Goal: Task Accomplishment & Management: Manage account settings

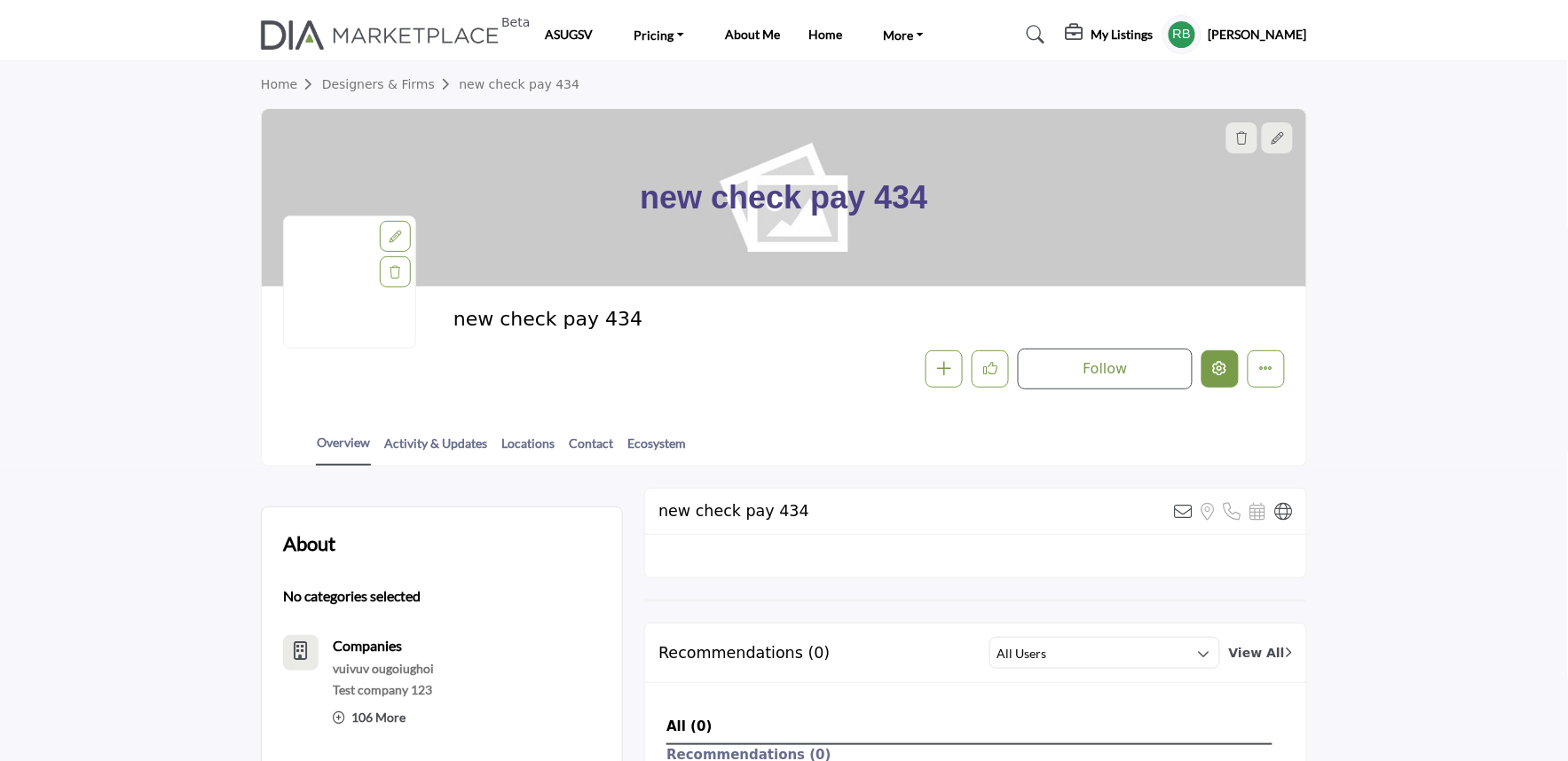
click at [1213, 361] on icon "Edit company" at bounding box center [1220, 368] width 14 height 14
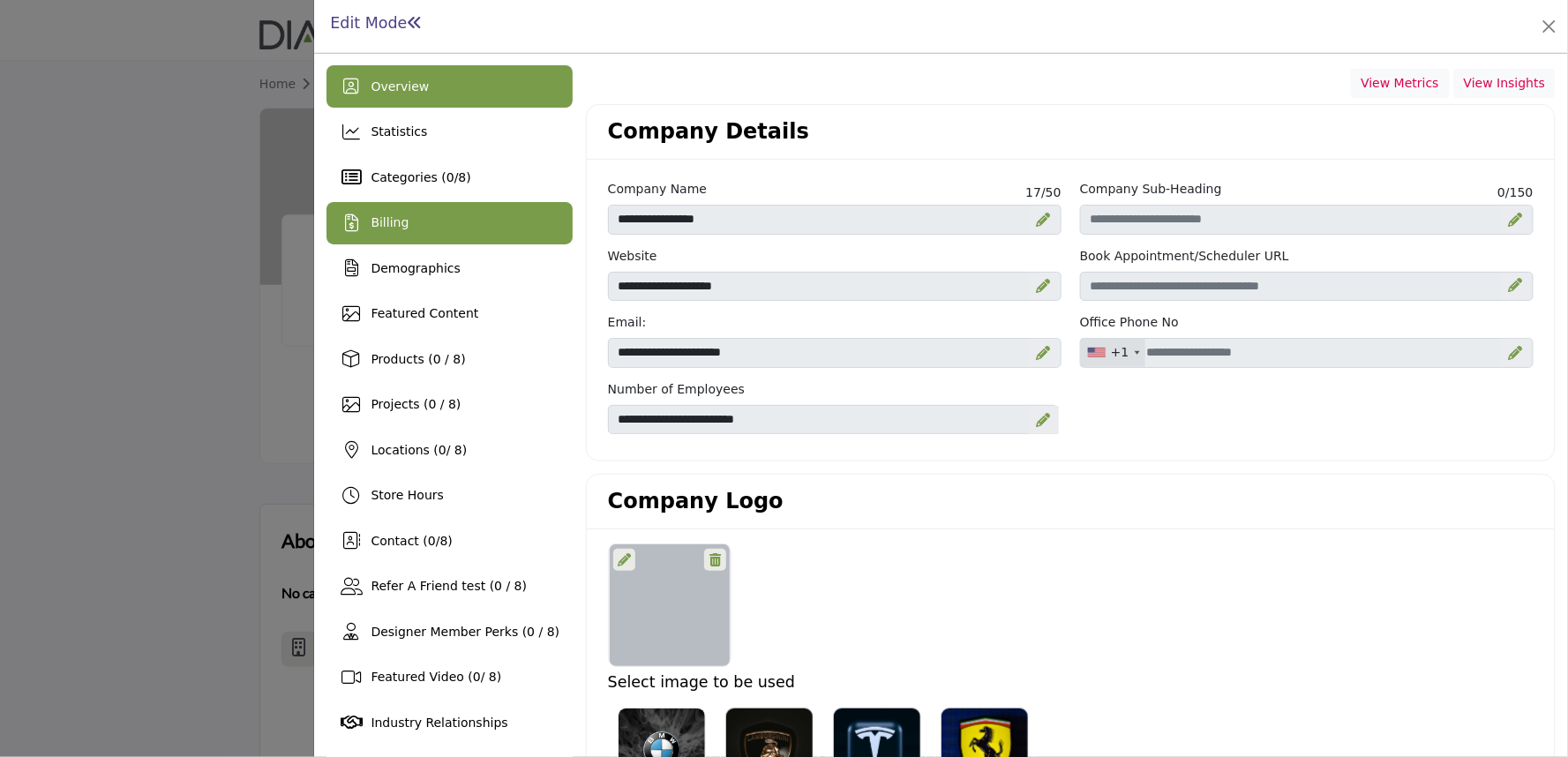
click at [404, 217] on div "Billing" at bounding box center [450, 223] width 246 height 42
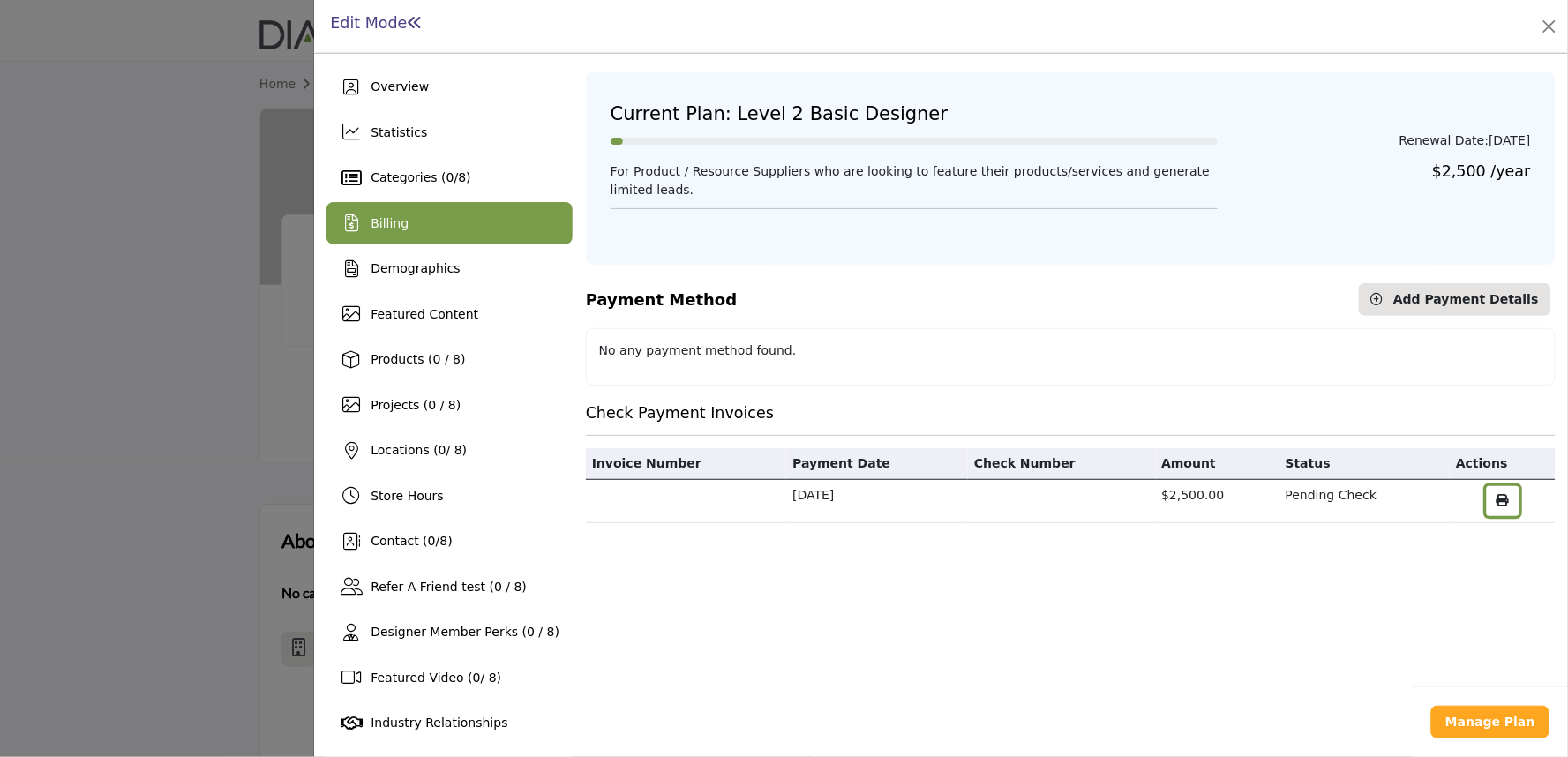
click at [1499, 504] on icon "button" at bounding box center [1503, 500] width 13 height 13
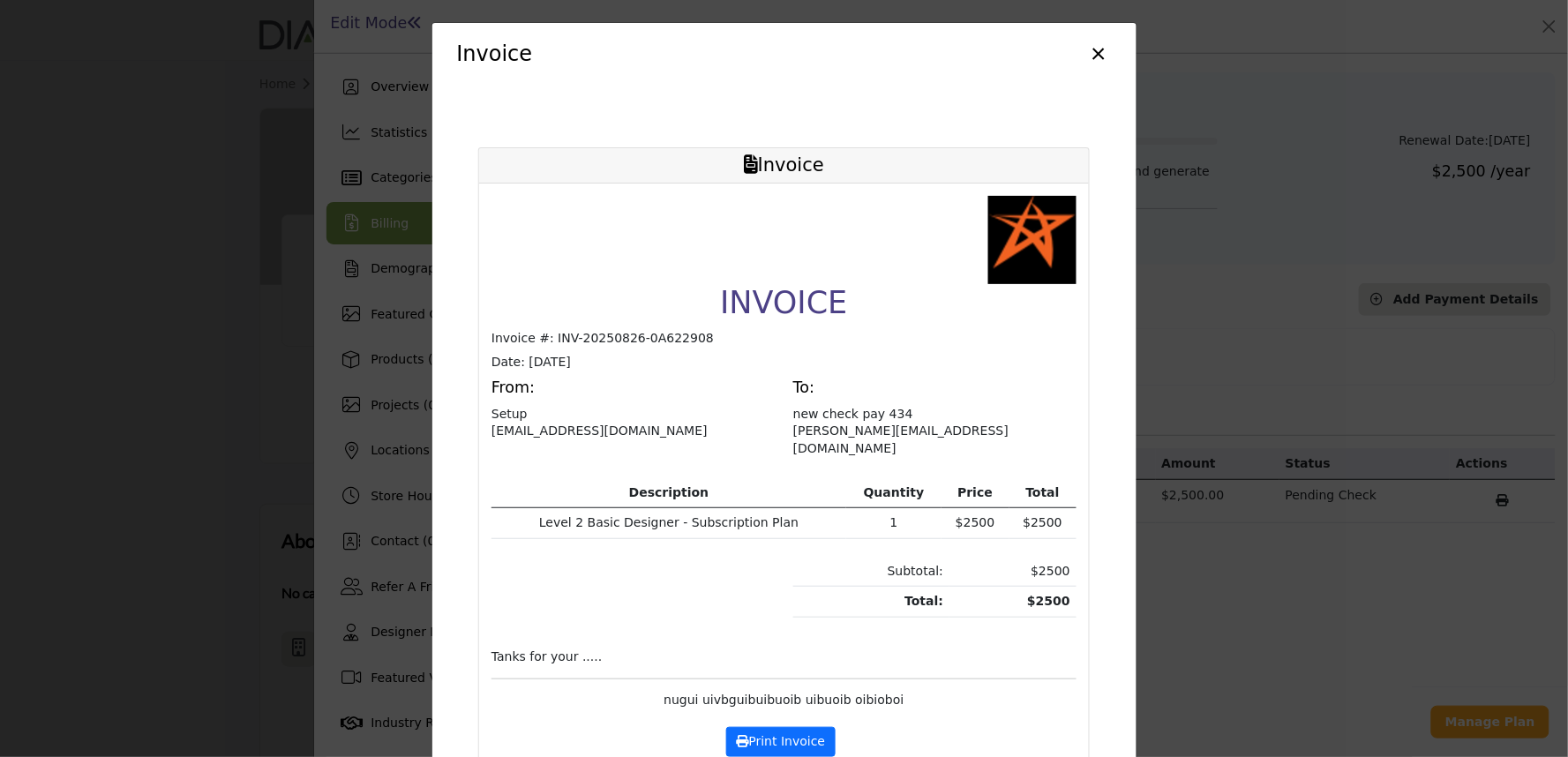
click at [1100, 49] on button "×" at bounding box center [1099, 51] width 25 height 33
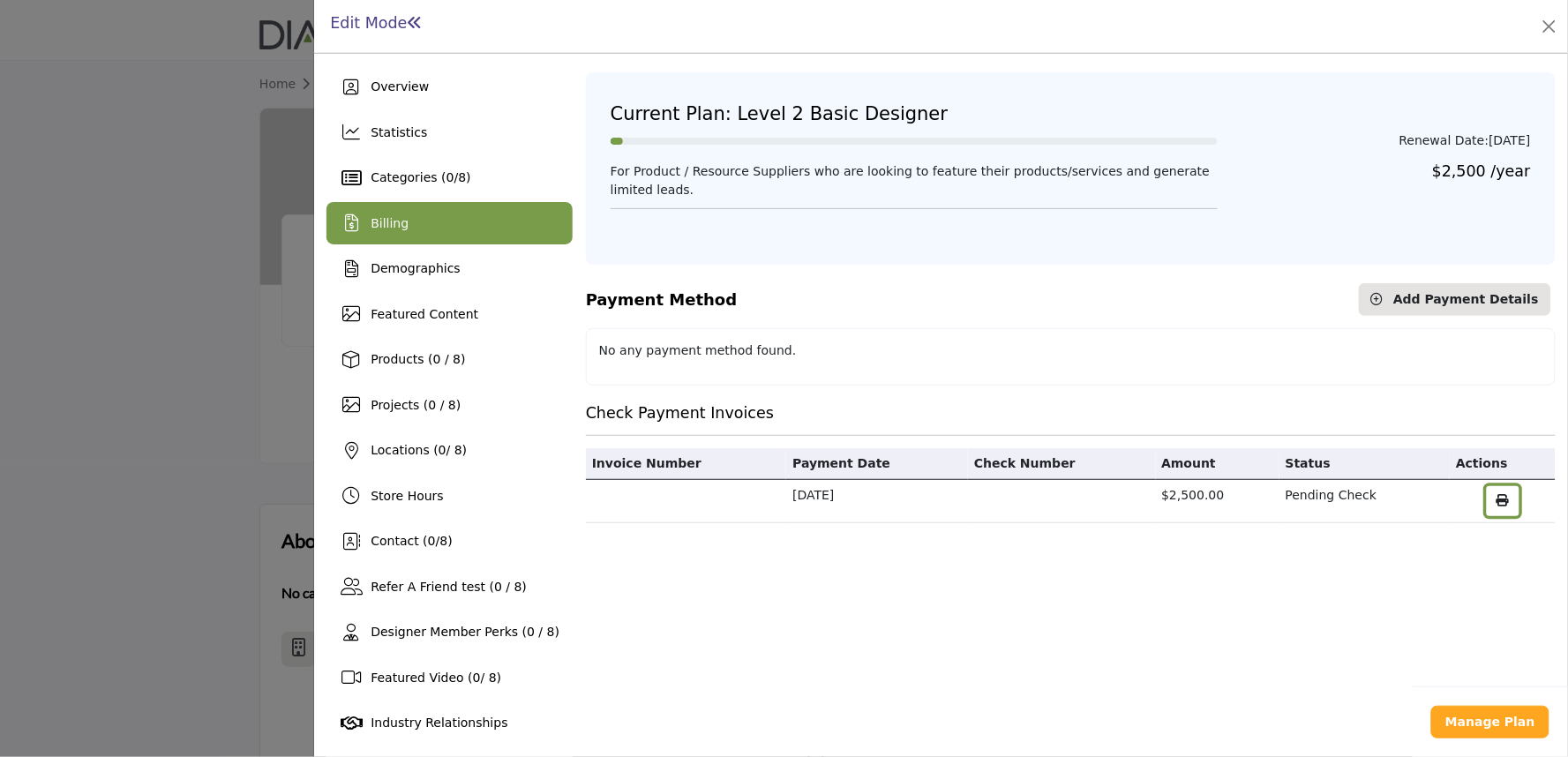
click at [1498, 499] on icon "button" at bounding box center [1503, 500] width 13 height 13
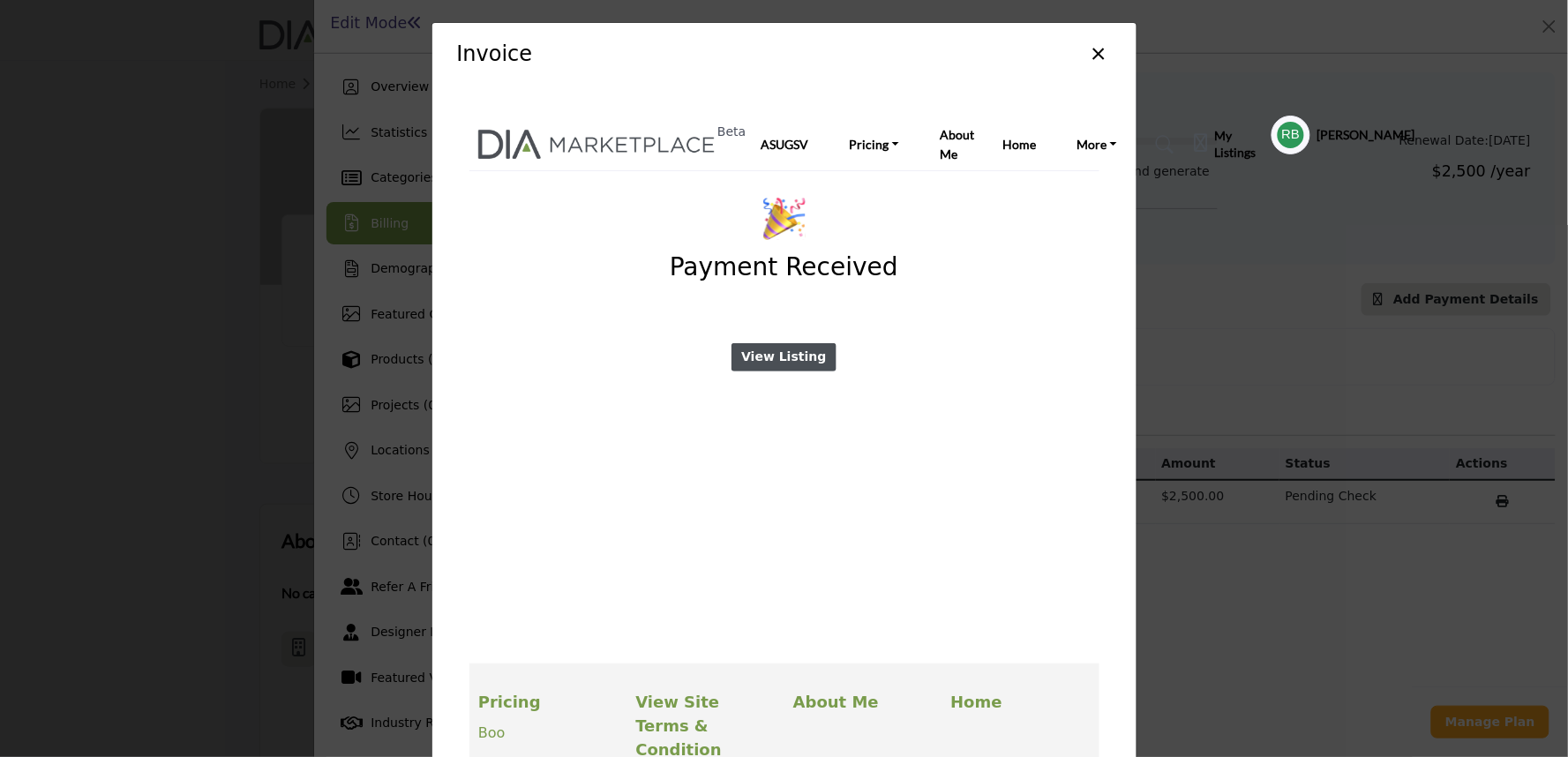
click at [1087, 55] on button "×" at bounding box center [1099, 51] width 25 height 33
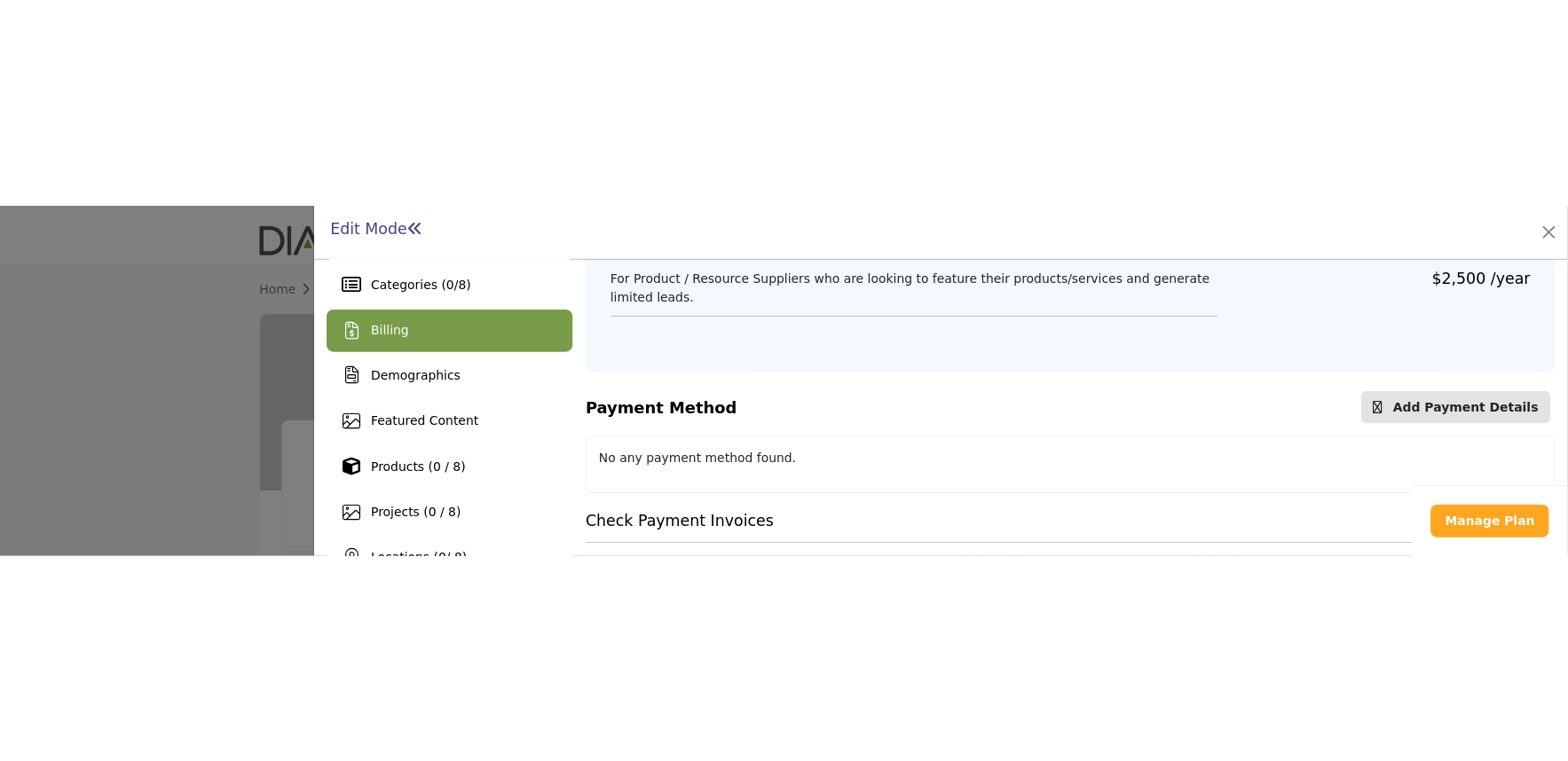
scroll to position [44, 0]
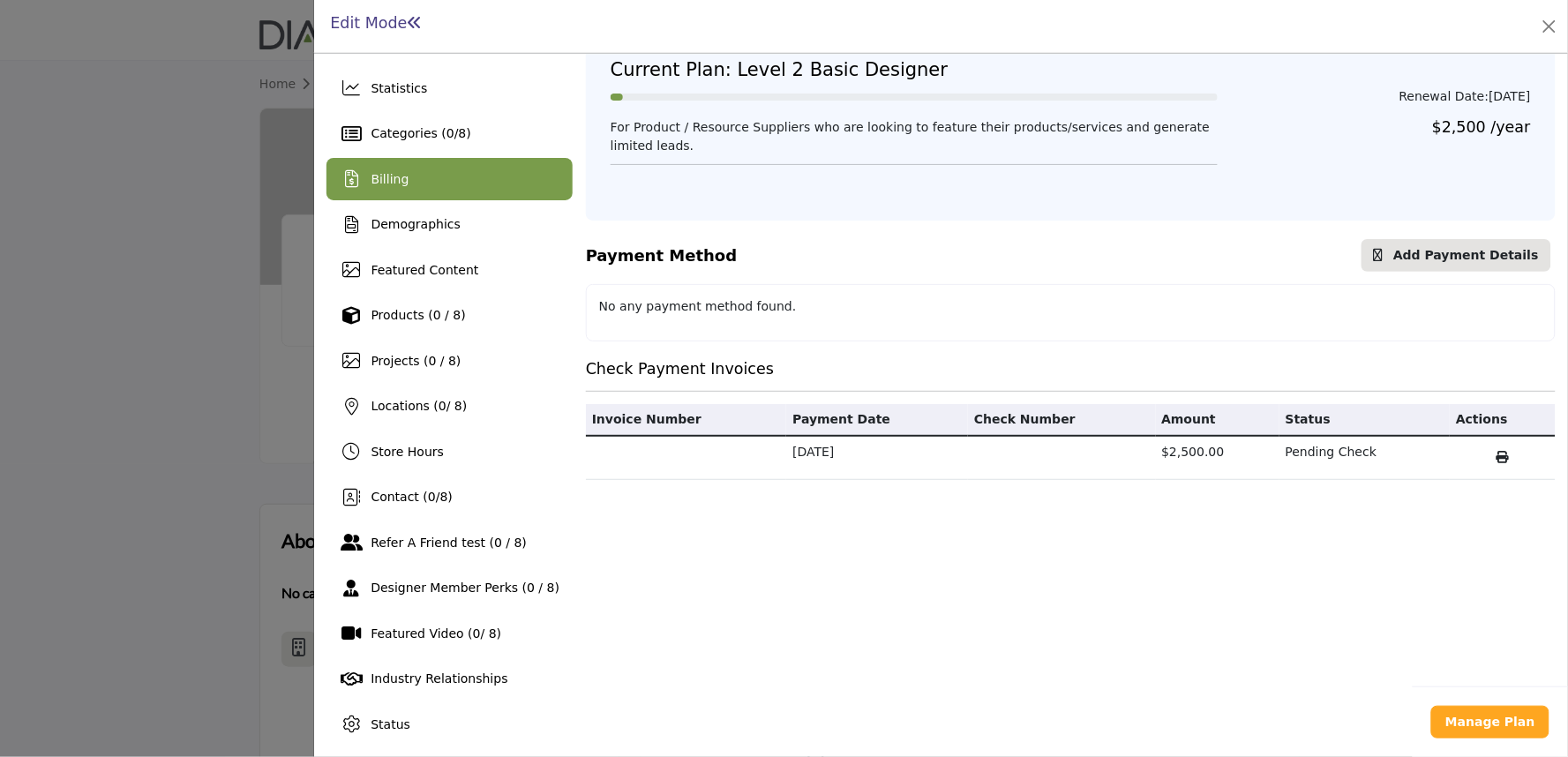
click at [278, 250] on div at bounding box center [784, 378] width 1568 height 757
